Goal: Use online tool/utility: Utilize a website feature to perform a specific function

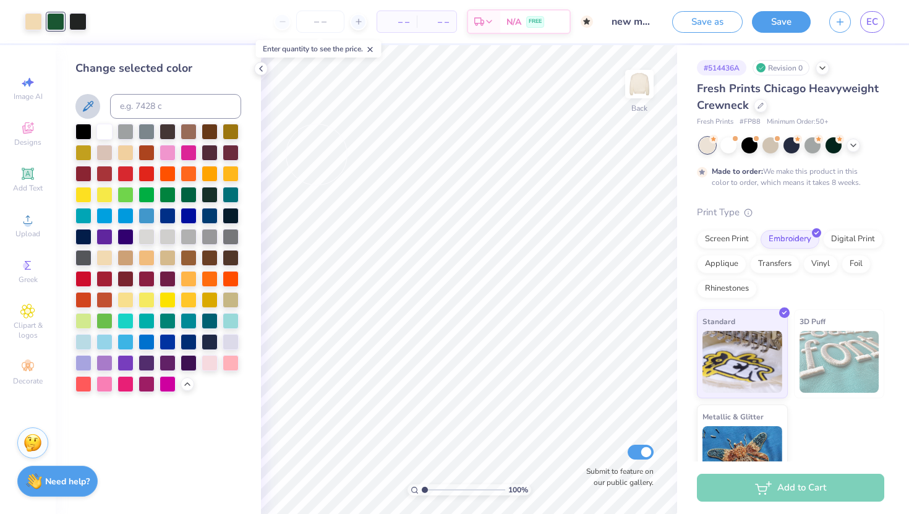
click at [87, 105] on icon at bounding box center [87, 106] width 15 height 15
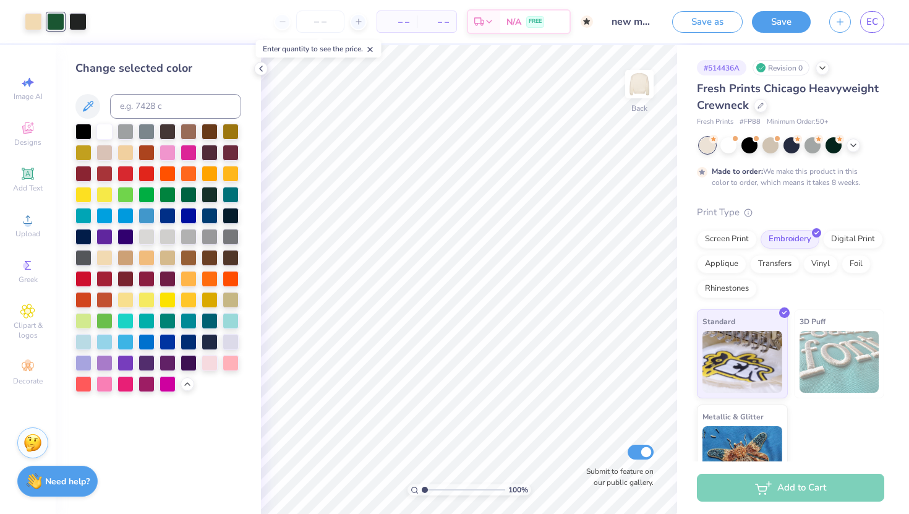
click at [94, 169] on div at bounding box center [158, 258] width 166 height 268
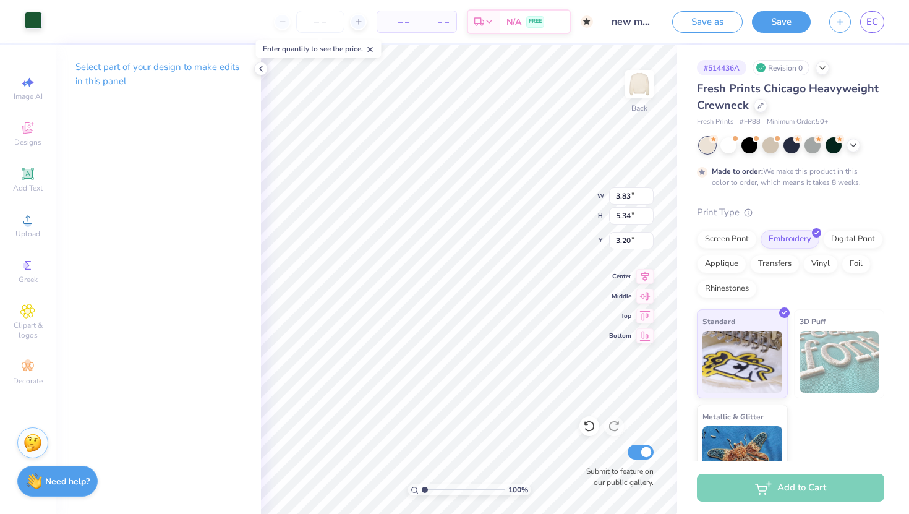
click at [33, 16] on div at bounding box center [33, 20] width 17 height 17
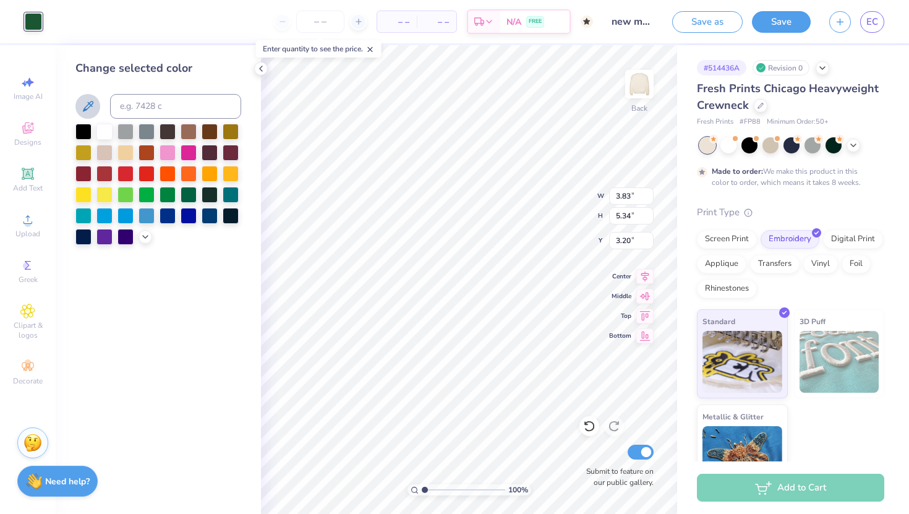
click at [86, 110] on icon at bounding box center [87, 106] width 15 height 15
click at [146, 231] on icon at bounding box center [145, 236] width 10 height 10
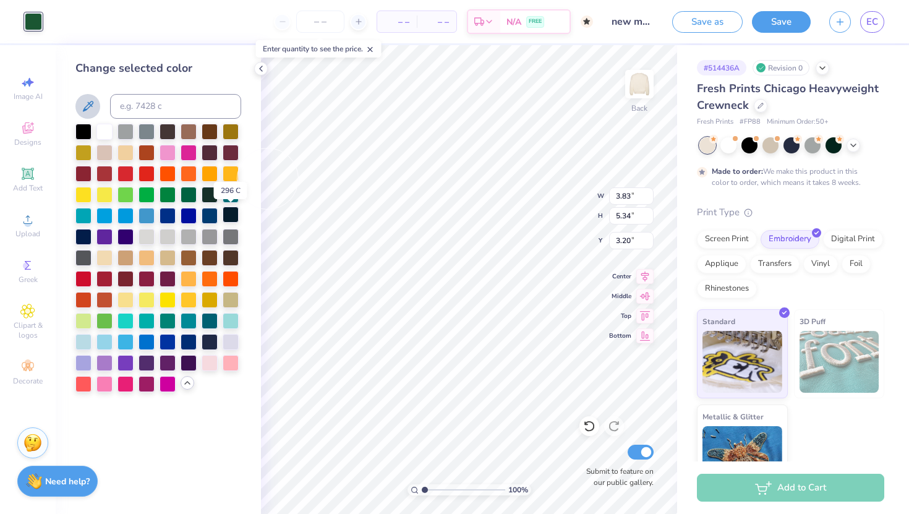
click at [228, 213] on div at bounding box center [231, 215] width 16 height 16
click at [192, 116] on input at bounding box center [175, 106] width 131 height 25
click at [192, 114] on input at bounding box center [175, 106] width 131 height 25
type input "5535"
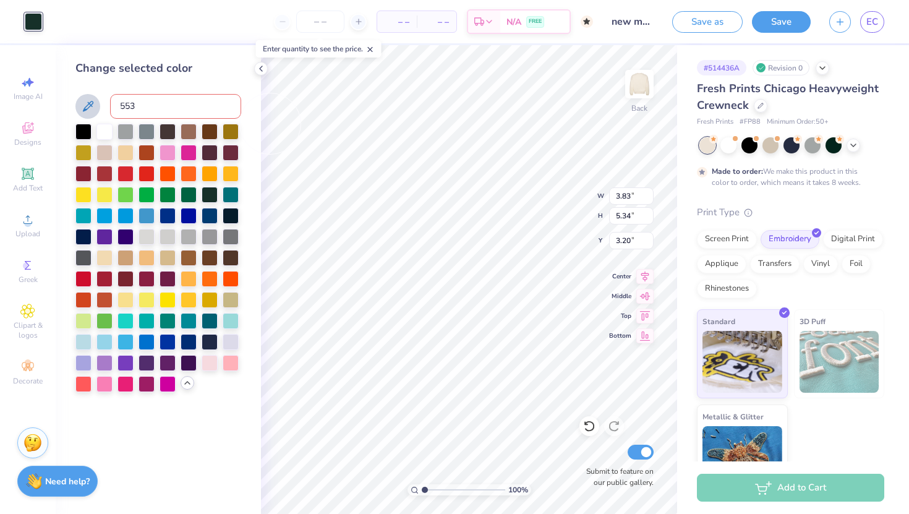
type input "5535"
type input "c"
type input "5535"
click at [265, 65] on icon at bounding box center [261, 69] width 10 height 10
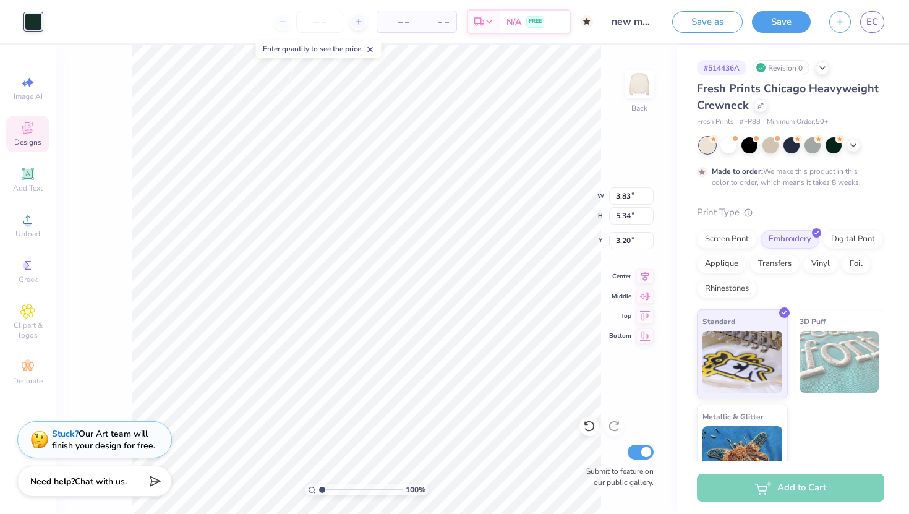
click at [23, 137] on span "Designs" at bounding box center [27, 142] width 27 height 10
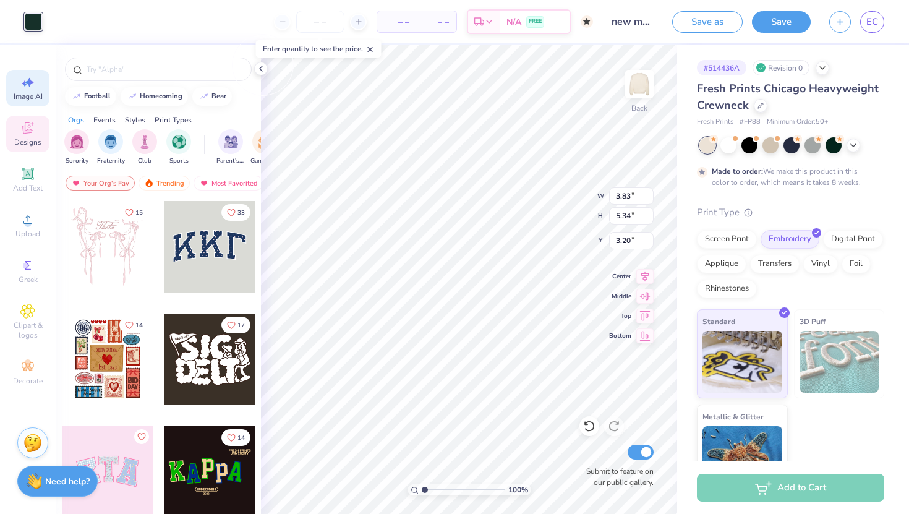
click at [22, 77] on icon at bounding box center [27, 82] width 15 height 15
select select "4"
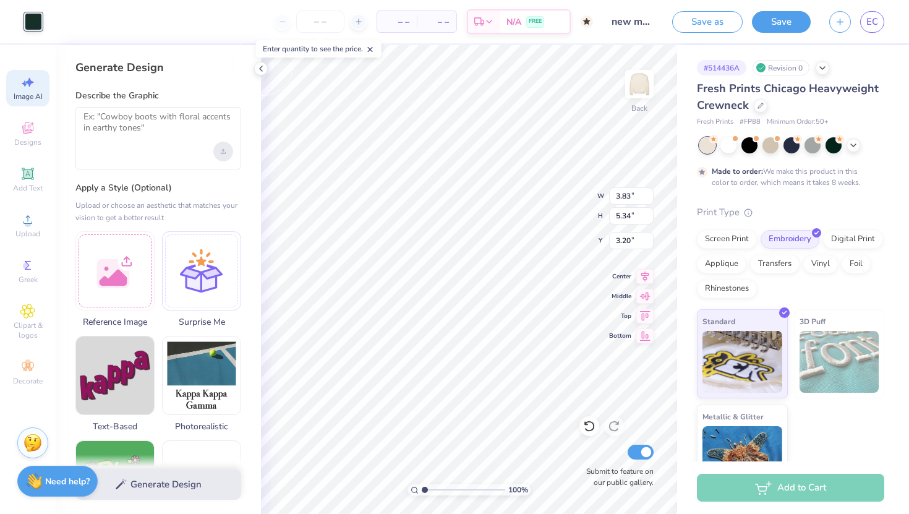
click at [221, 147] on div "Upload image" at bounding box center [223, 152] width 20 height 20
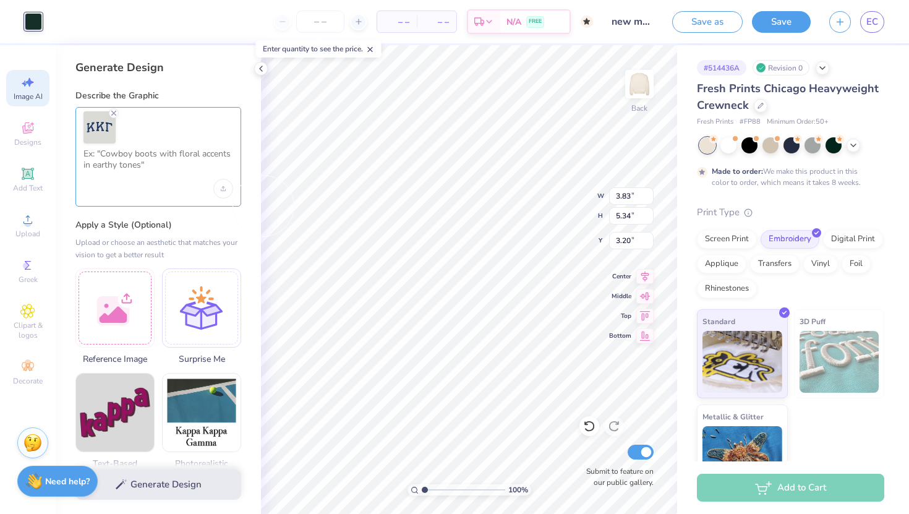
click at [151, 154] on textarea at bounding box center [158, 163] width 150 height 31
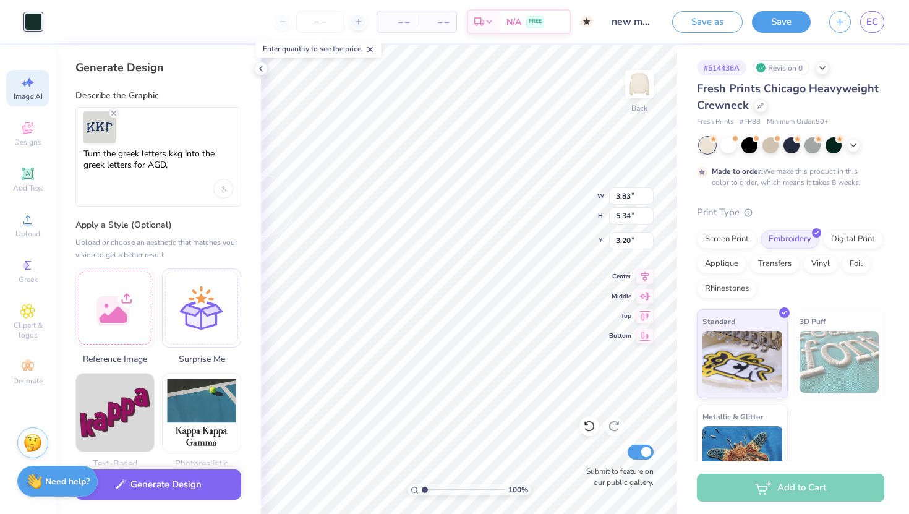
click at [182, 146] on div "Turn the greek letters kkg into the greek letters for AGD," at bounding box center [158, 157] width 166 height 100
click at [182, 156] on textarea "Turn the greek letters kkg into the greek letters for AGD," at bounding box center [158, 163] width 150 height 31
click at [176, 168] on textarea "Turn the greek letters KKG into the greek letters for AGD," at bounding box center [158, 163] width 150 height 31
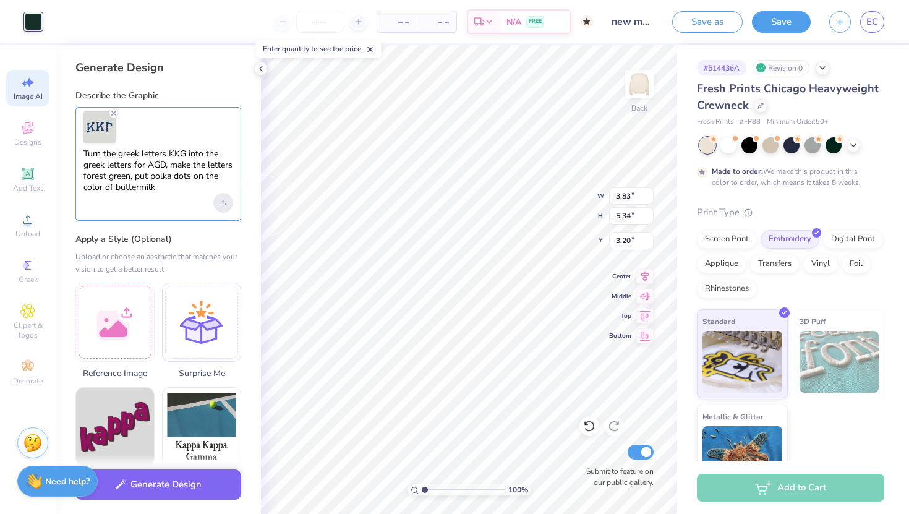
type textarea "Turn the greek letters KKG into the greek letters for AGD, make the letters for…"
click at [224, 194] on div "Upload image" at bounding box center [223, 203] width 20 height 20
click at [162, 194] on div "Turn the greek letters KKG into the greek letters for AGD, make the letters for…" at bounding box center [158, 164] width 166 height 114
click at [153, 187] on textarea "Turn the greek letters KKG into the greek letters for AGD, make the letters for…" at bounding box center [158, 170] width 150 height 45
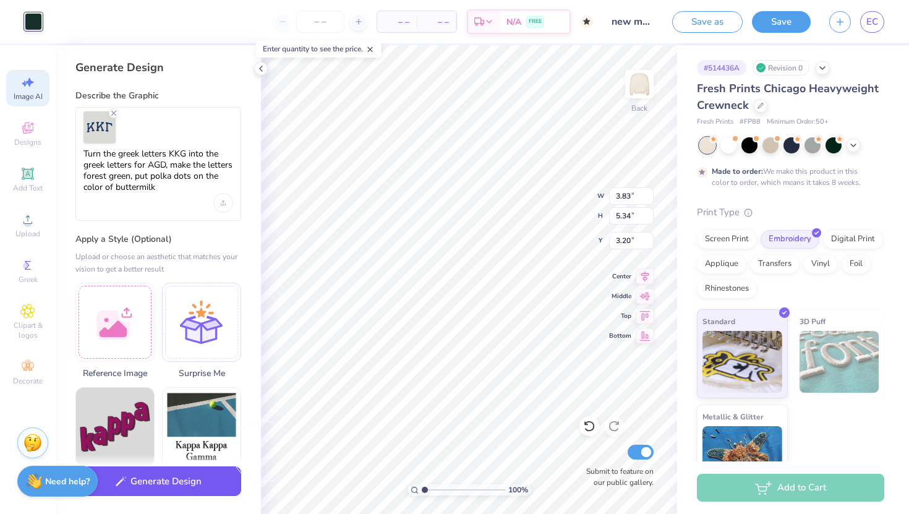
click at [144, 471] on button "Generate Design" at bounding box center [158, 481] width 166 height 30
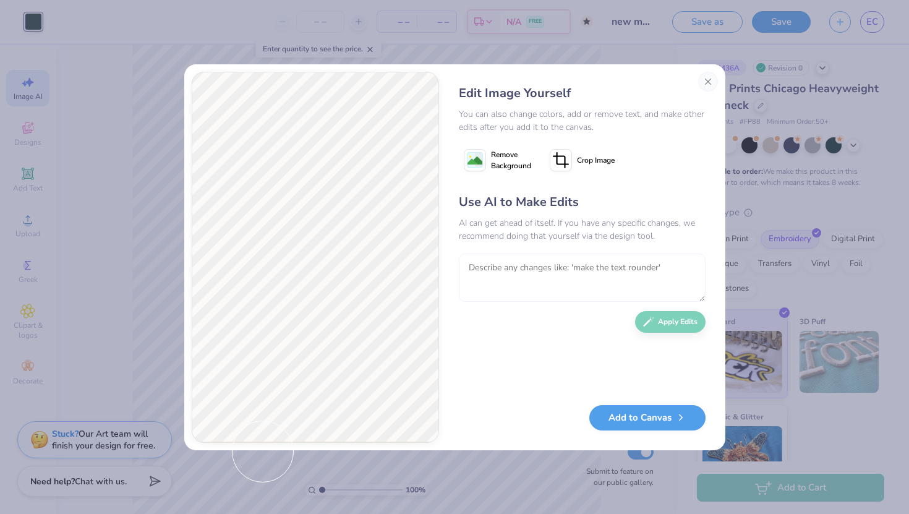
click at [486, 269] on textarea at bounding box center [582, 278] width 247 height 48
type textarea "turn the letters AGD into the greek letters AGD, make the green darker"
click at [694, 315] on button "Apply Edits" at bounding box center [670, 319] width 70 height 22
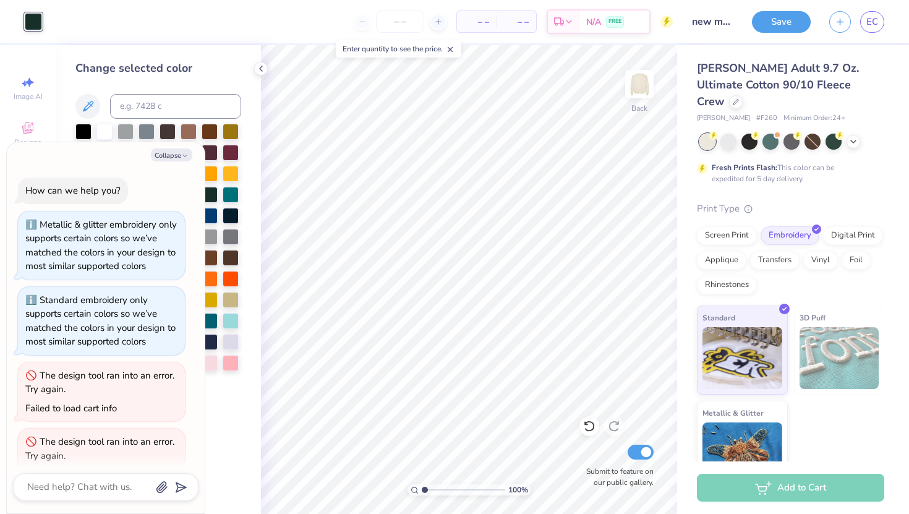
scroll to position [235, 0]
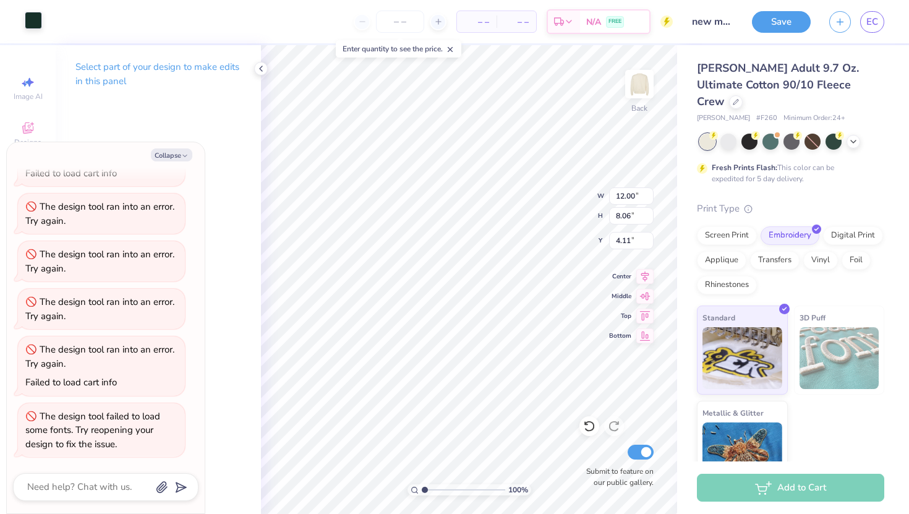
click at [38, 25] on div at bounding box center [33, 20] width 17 height 17
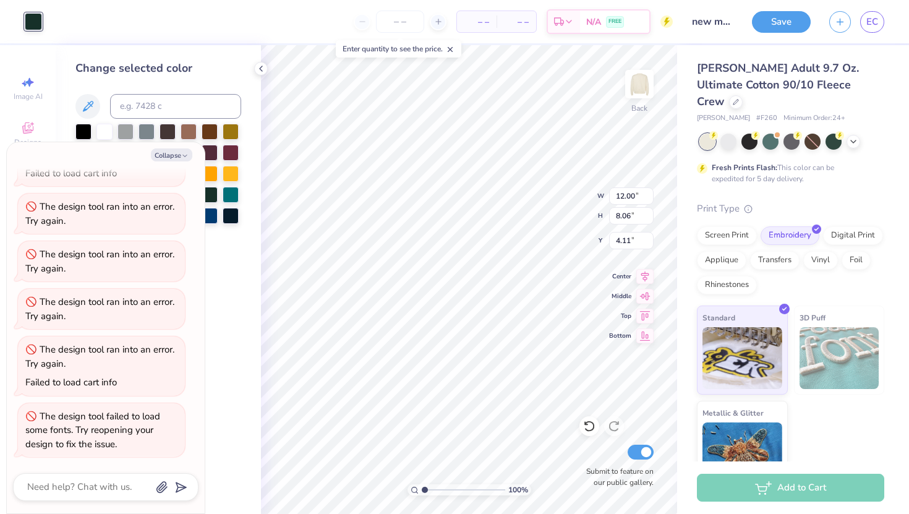
click at [170, 163] on div "Collapse How can we help you? Metallic & glitter embroidery only supports certa…" at bounding box center [106, 327] width 198 height 371
click at [171, 161] on button "Collapse" at bounding box center [171, 154] width 41 height 13
type textarea "x"
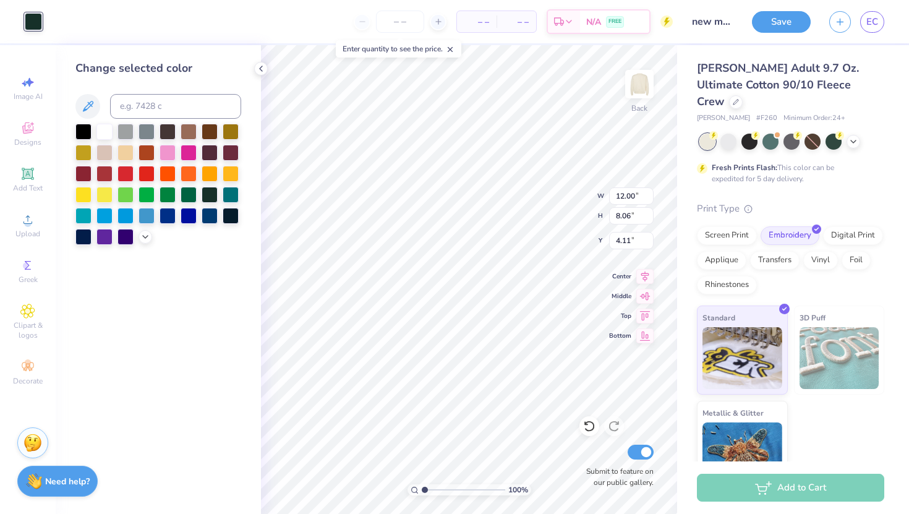
click at [32, 23] on div at bounding box center [33, 21] width 17 height 17
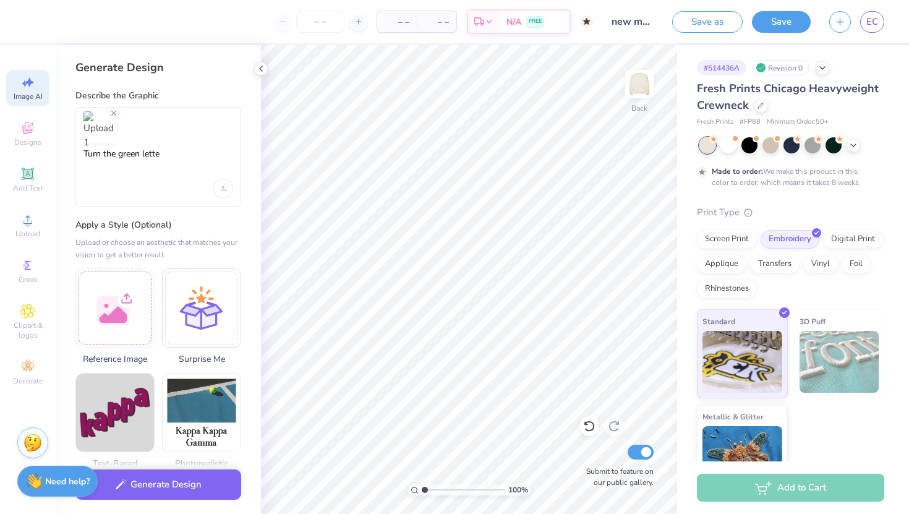
select select "4"
